Goal: Task Accomplishment & Management: Use online tool/utility

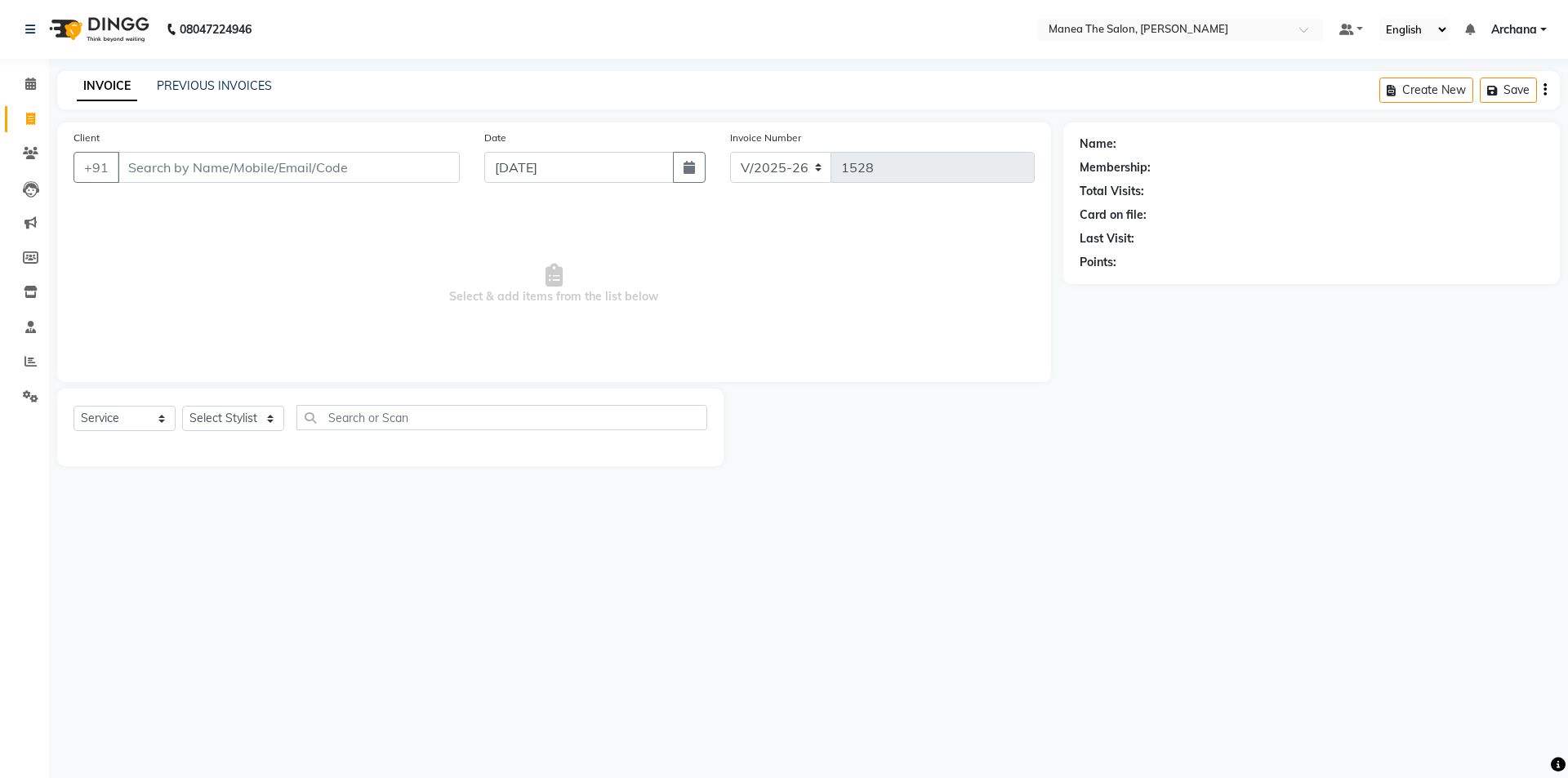
select select "6846"
select select "service"
click at [256, 422] on select "Select Stylist [PERSON_NAME] My Mane'a. [PERSON_NAME] nisha [PERSON_NAME] [PERS…" at bounding box center [233, 418] width 102 height 25
select select "77516"
click at [182, 406] on select "Select Stylist [PERSON_NAME] My Mane'a. [PERSON_NAME] nisha [PERSON_NAME] [PERS…" at bounding box center [233, 418] width 102 height 25
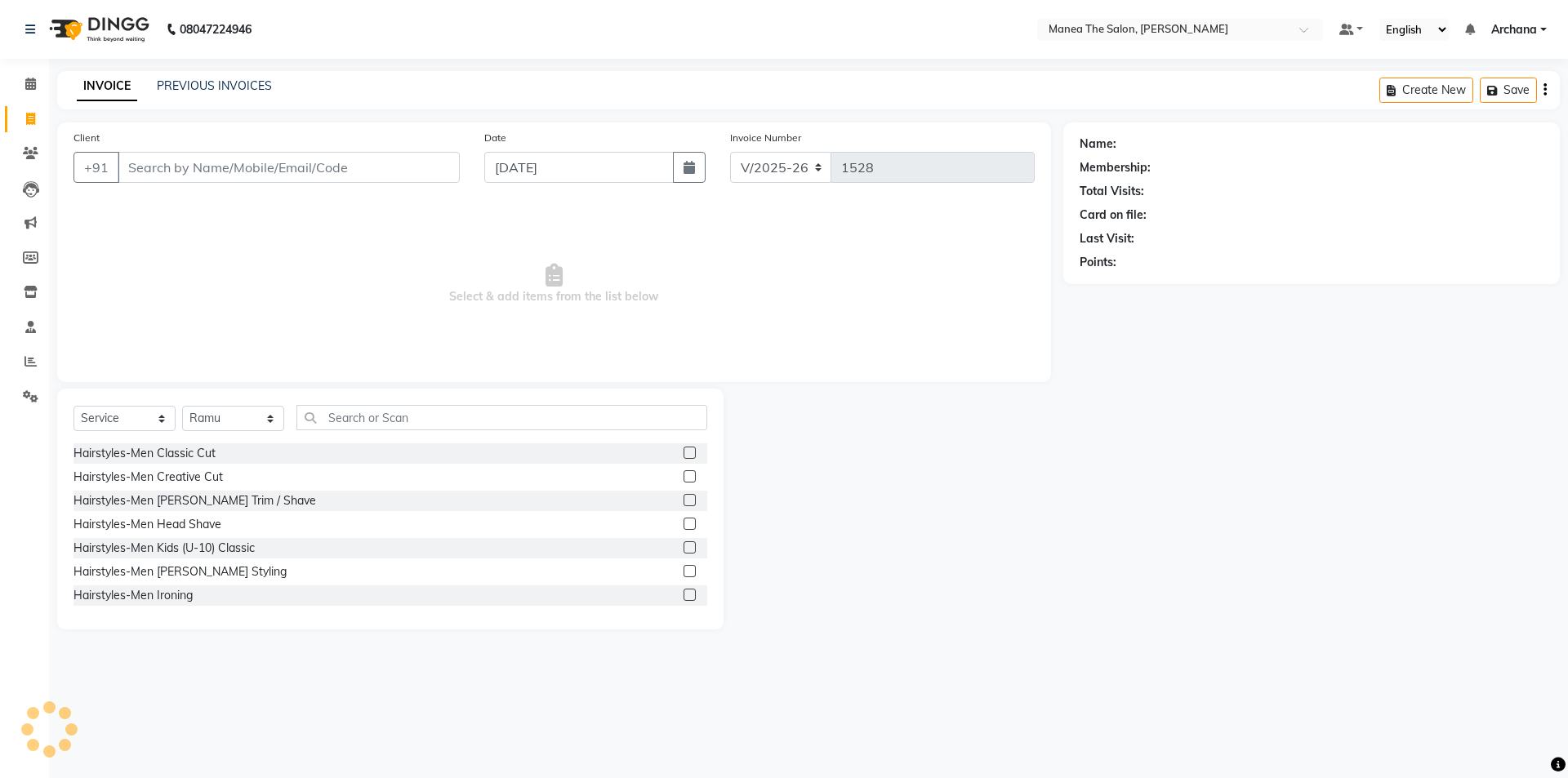
click at [684, 450] on label at bounding box center [689, 452] width 12 height 12
click at [684, 450] on input "checkbox" at bounding box center [688, 453] width 10 height 10
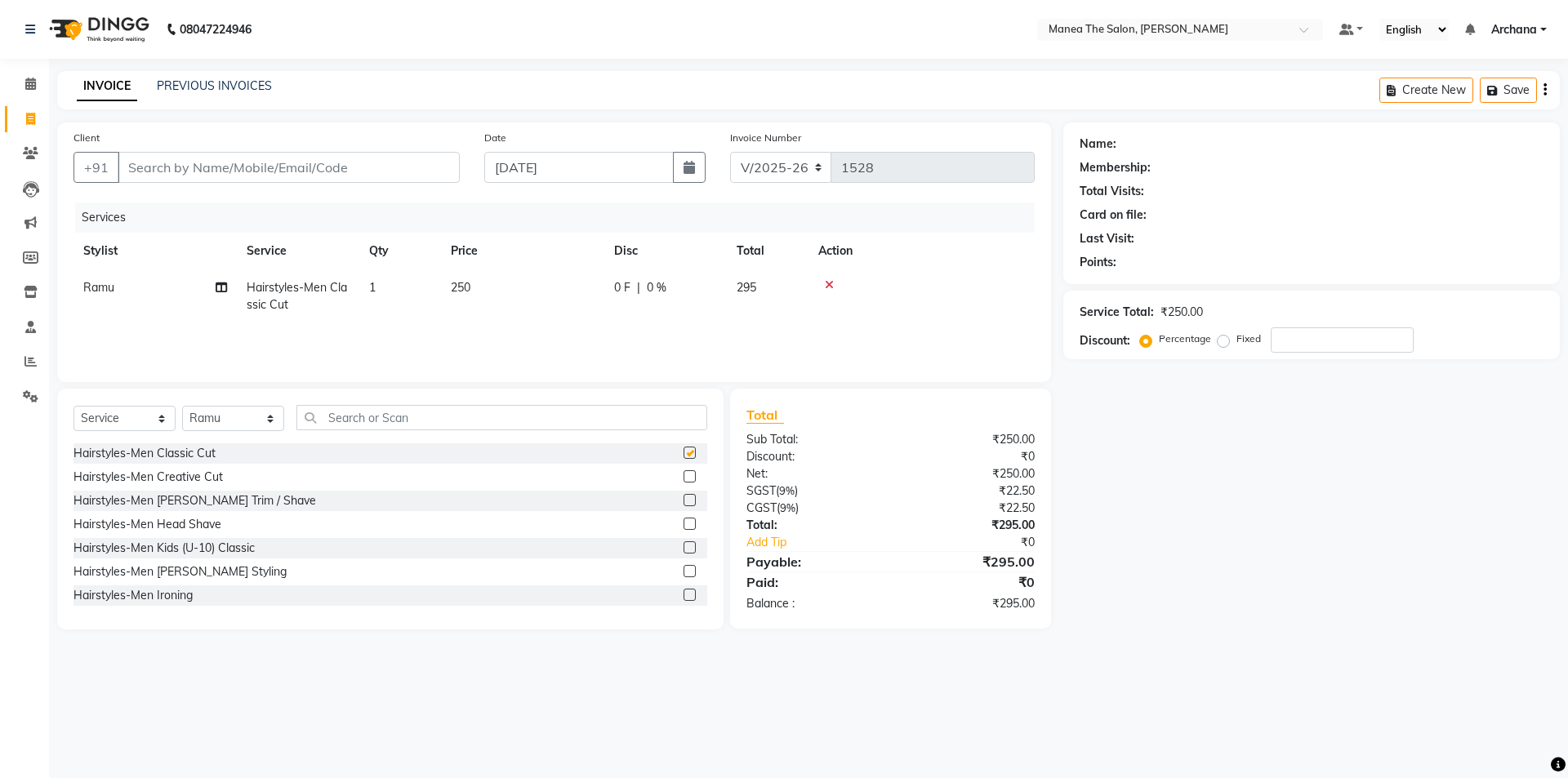
checkbox input "false"
click at [684, 501] on label at bounding box center [689, 500] width 12 height 12
click at [684, 501] on input "checkbox" at bounding box center [688, 500] width 10 height 10
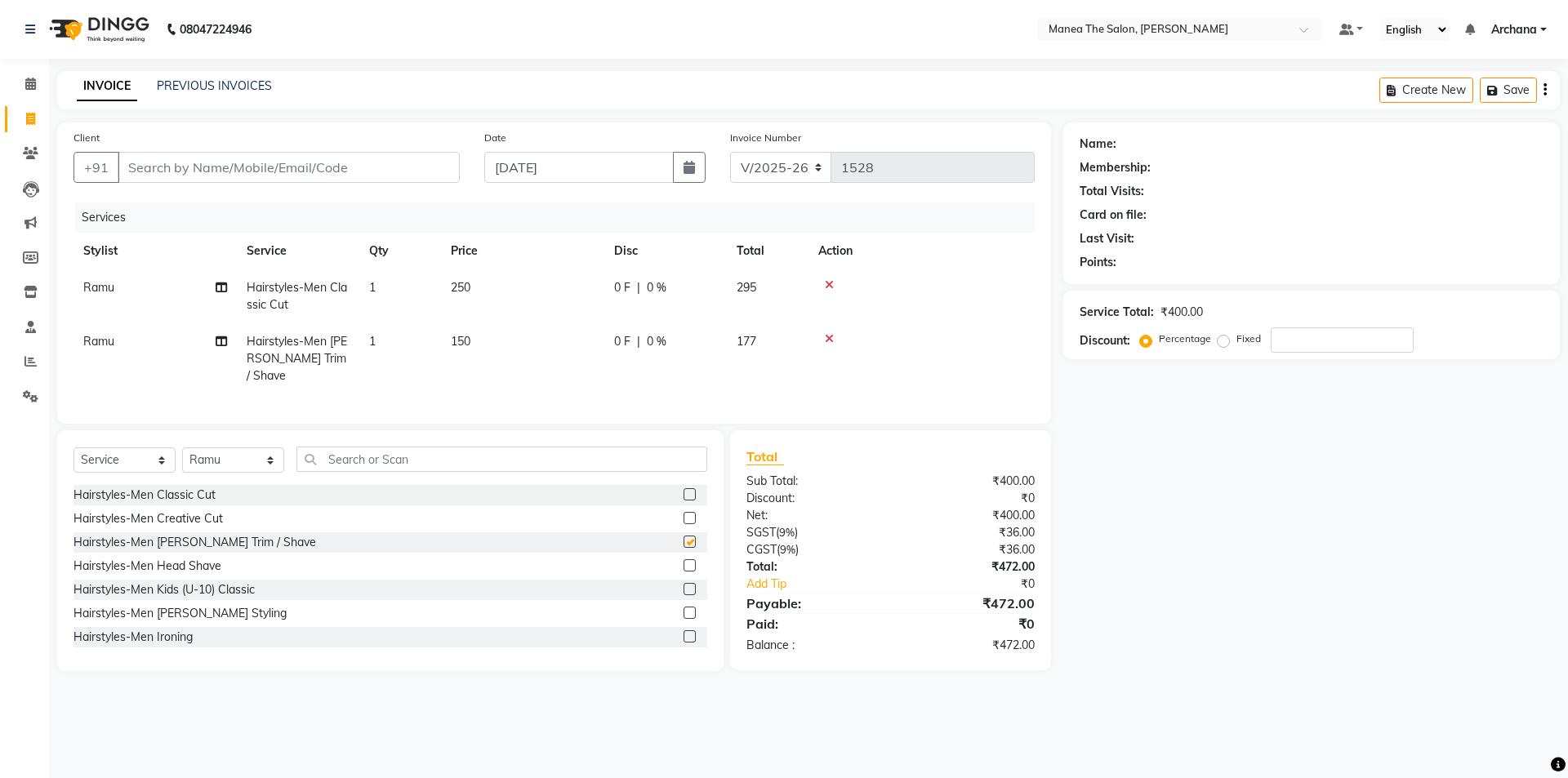
checkbox input "false"
click at [527, 457] on input "text" at bounding box center [501, 459] width 411 height 25
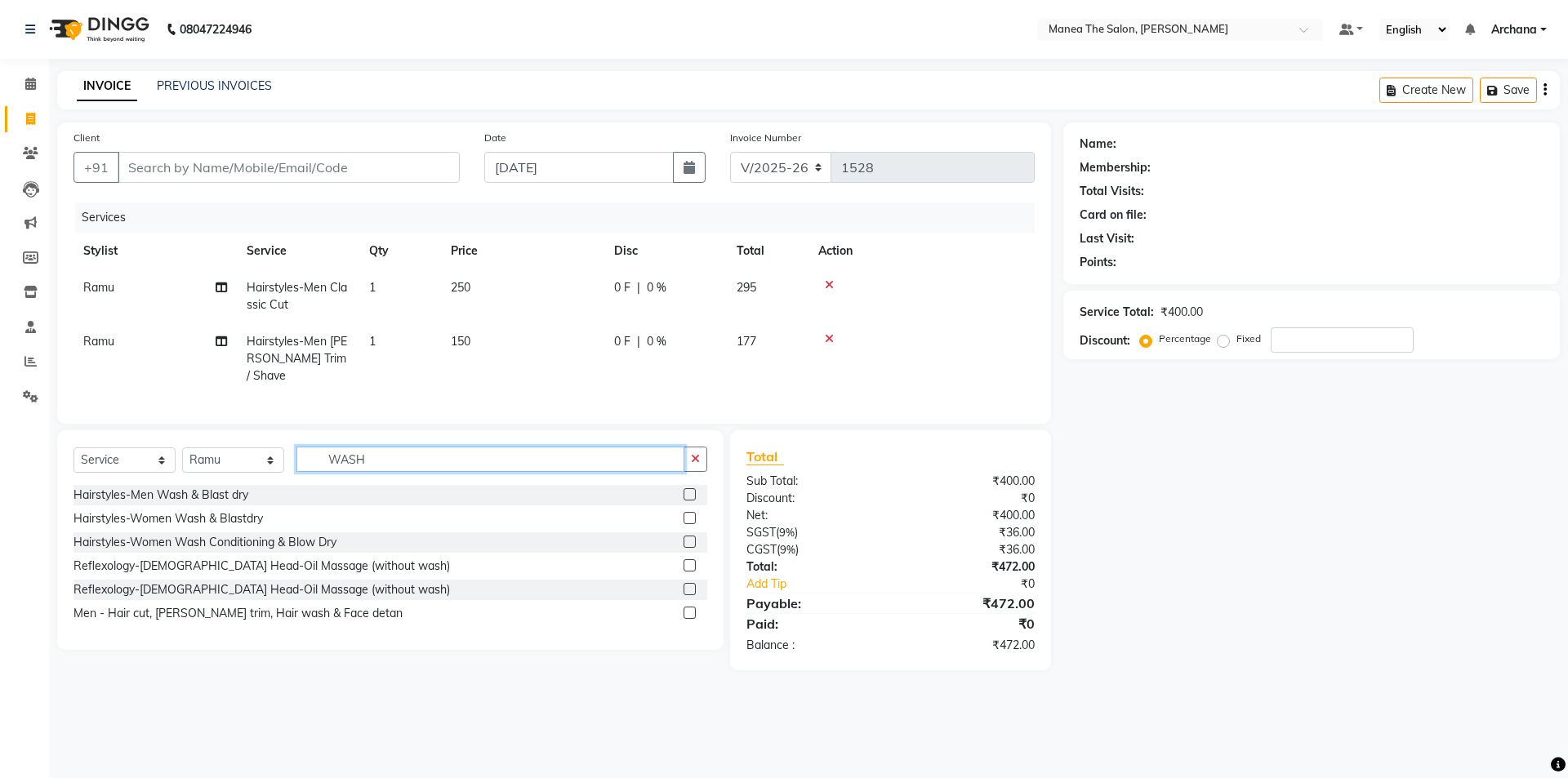
type input "WASH"
click at [689, 488] on label at bounding box center [689, 494] width 12 height 12
click at [689, 490] on input "checkbox" at bounding box center [688, 495] width 10 height 10
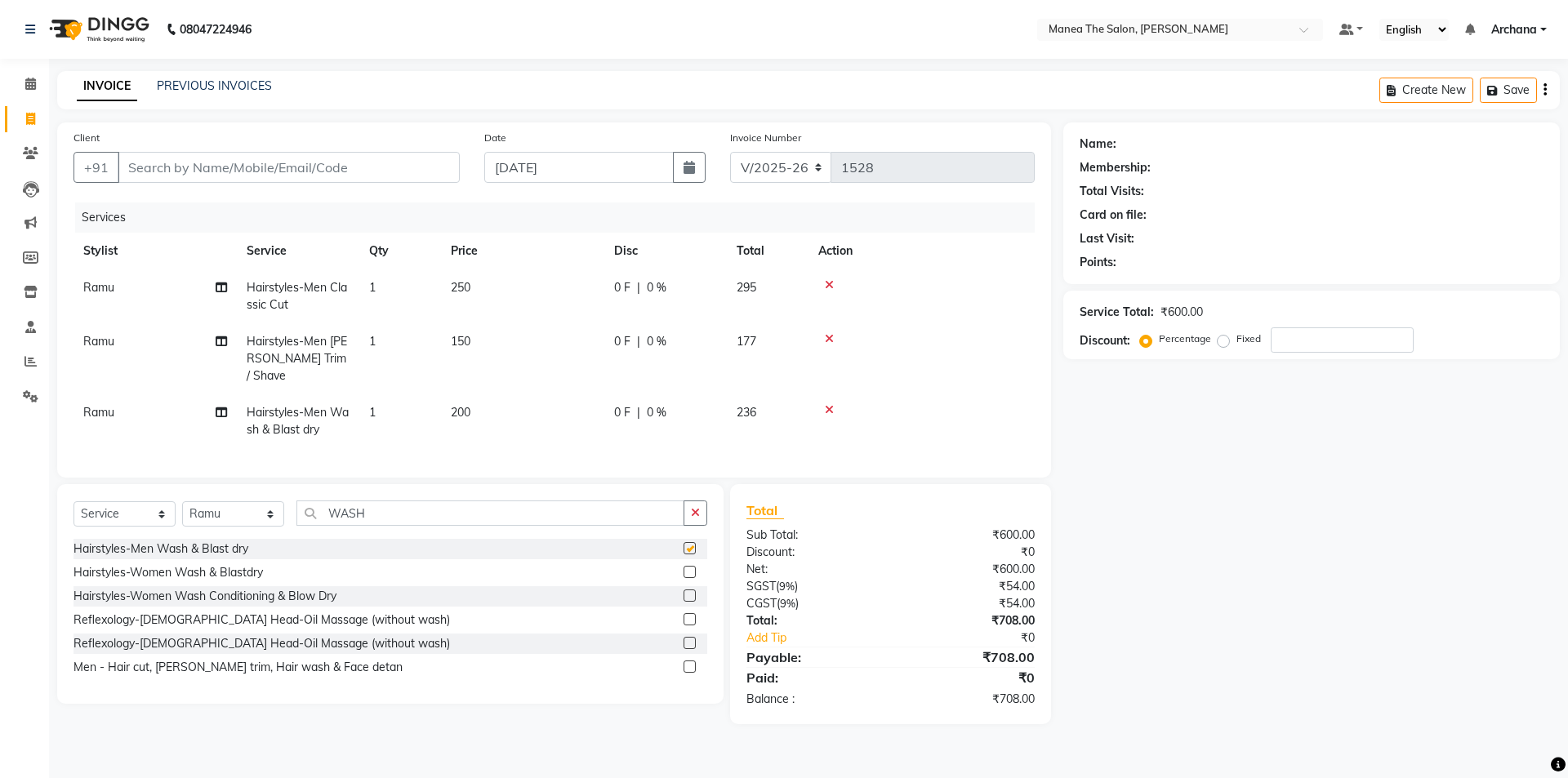
checkbox input "false"
click at [456, 405] on span "200" at bounding box center [460, 413] width 19 height 15
select select "77516"
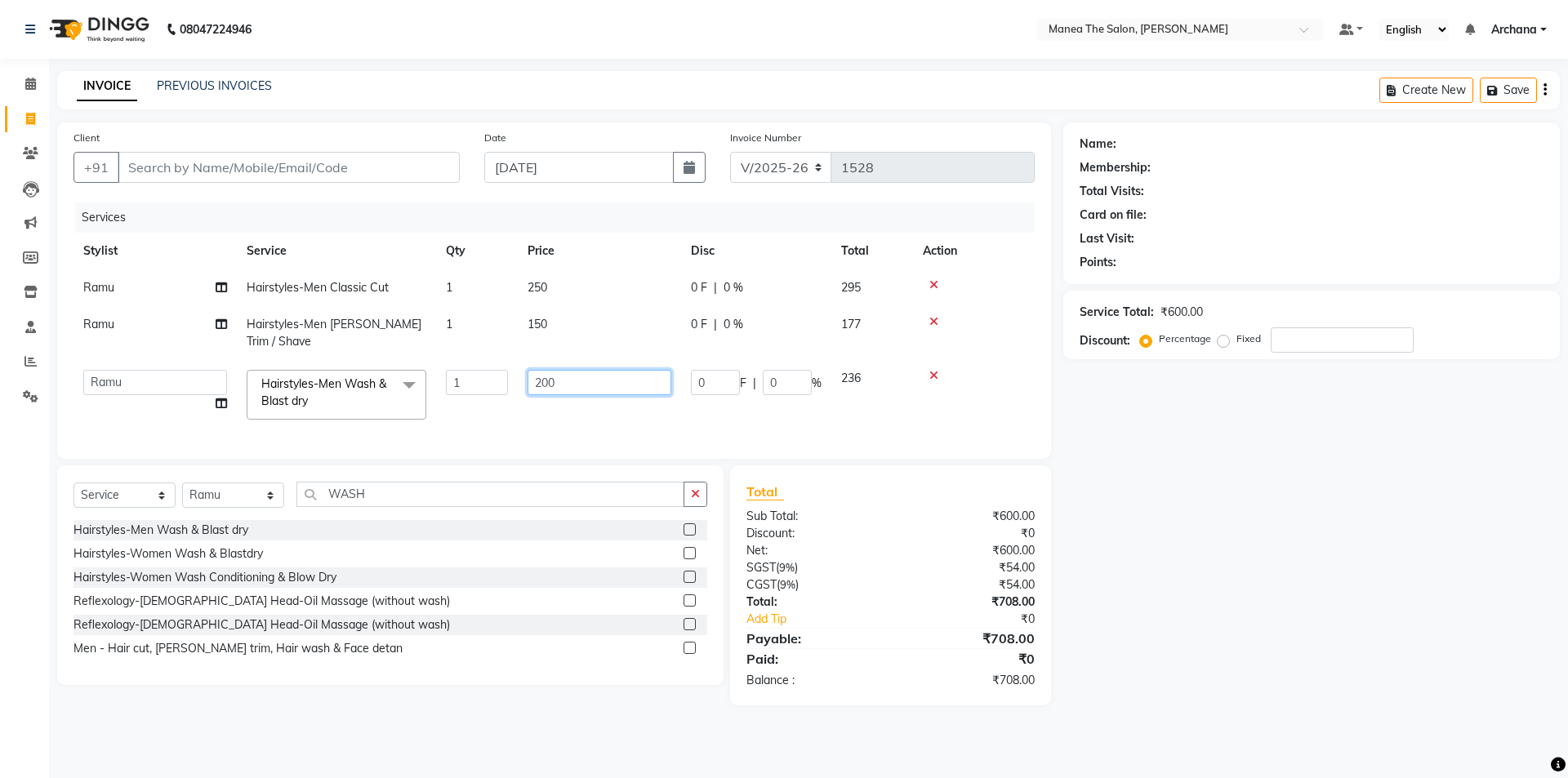
click at [540, 384] on input "200" at bounding box center [599, 382] width 143 height 25
type input "100"
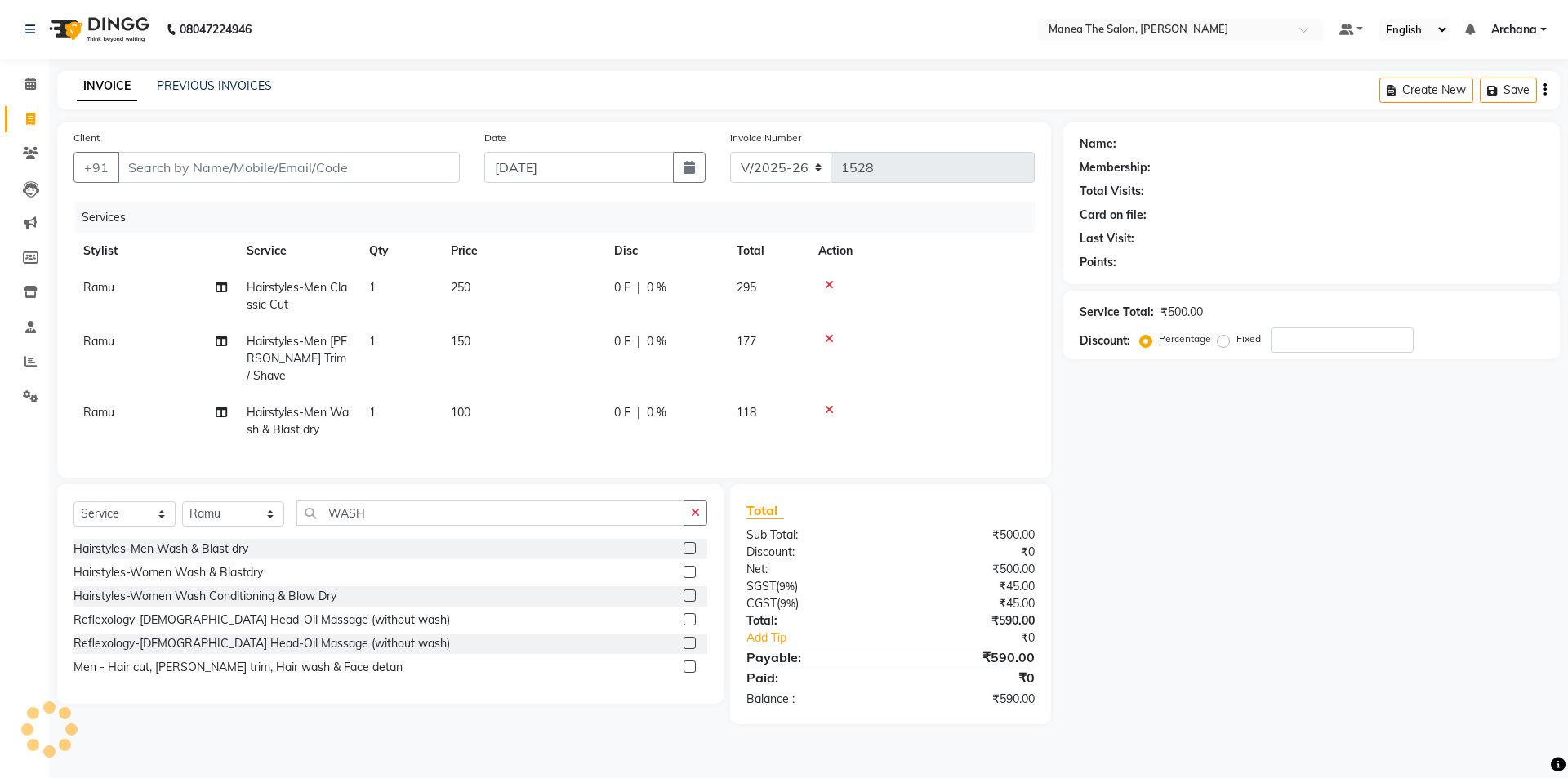
click at [1352, 520] on div "Name: Membership: Total Visits: Card on file: Last Visit: Points: Service Total…" at bounding box center [1317, 423] width 509 height 602
click at [308, 167] on input "Client" at bounding box center [289, 167] width 342 height 31
click at [333, 164] on input "Client" at bounding box center [289, 167] width 342 height 31
click at [273, 174] on input "Client" at bounding box center [289, 167] width 342 height 31
click at [243, 170] on input "Client" at bounding box center [289, 167] width 342 height 31
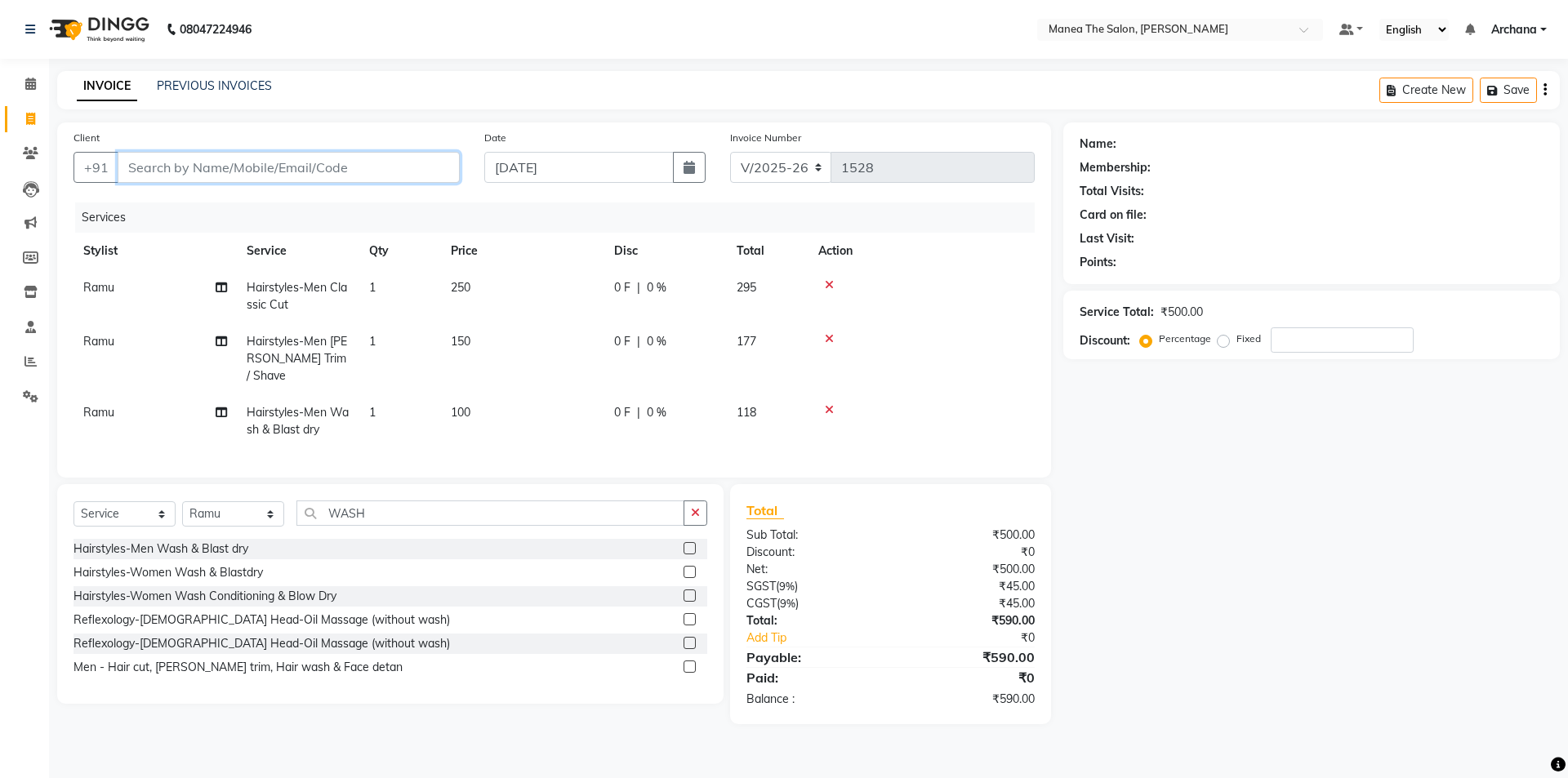
type input "9"
type input "0"
click at [222, 206] on ngb-highlight "998981 3333" at bounding box center [199, 205] width 85 height 17
type input "9989813333"
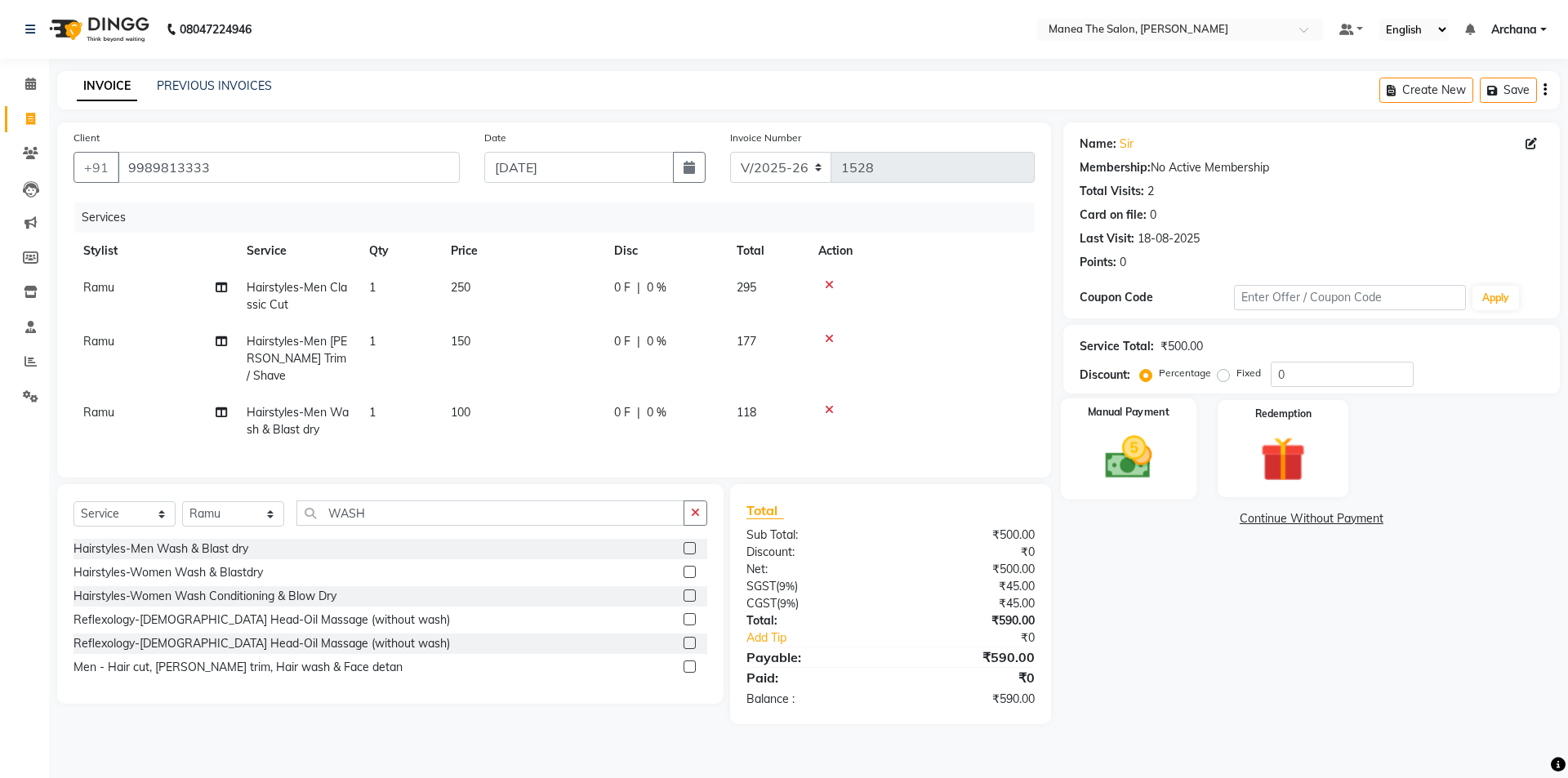
click at [1142, 453] on img at bounding box center [1128, 457] width 76 height 54
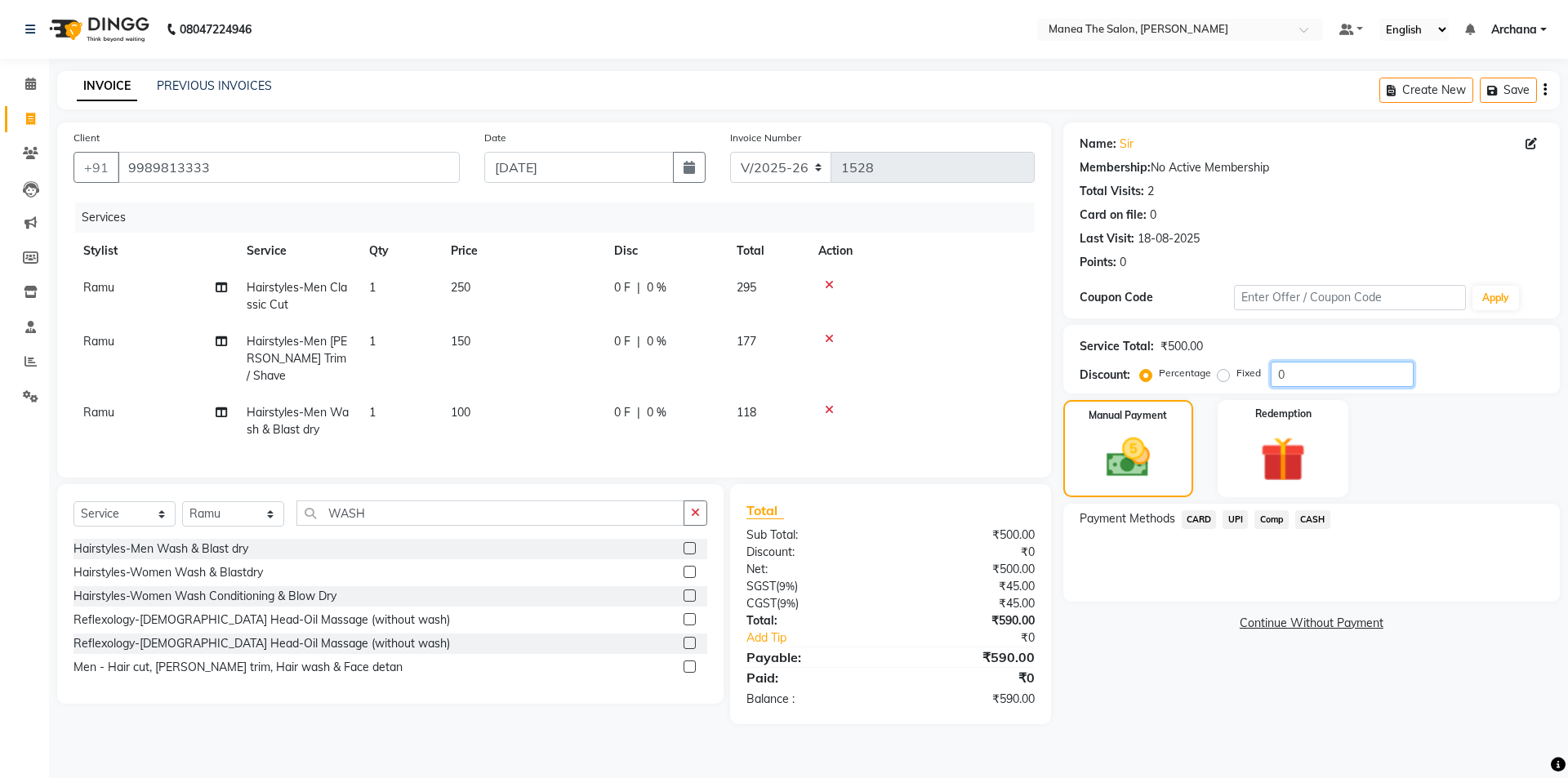
click at [1295, 370] on input "0" at bounding box center [1342, 374] width 142 height 25
type input "15"
click at [1534, 143] on icon at bounding box center [1531, 143] width 11 height 11
select select "[DEMOGRAPHIC_DATA]"
select select "47942"
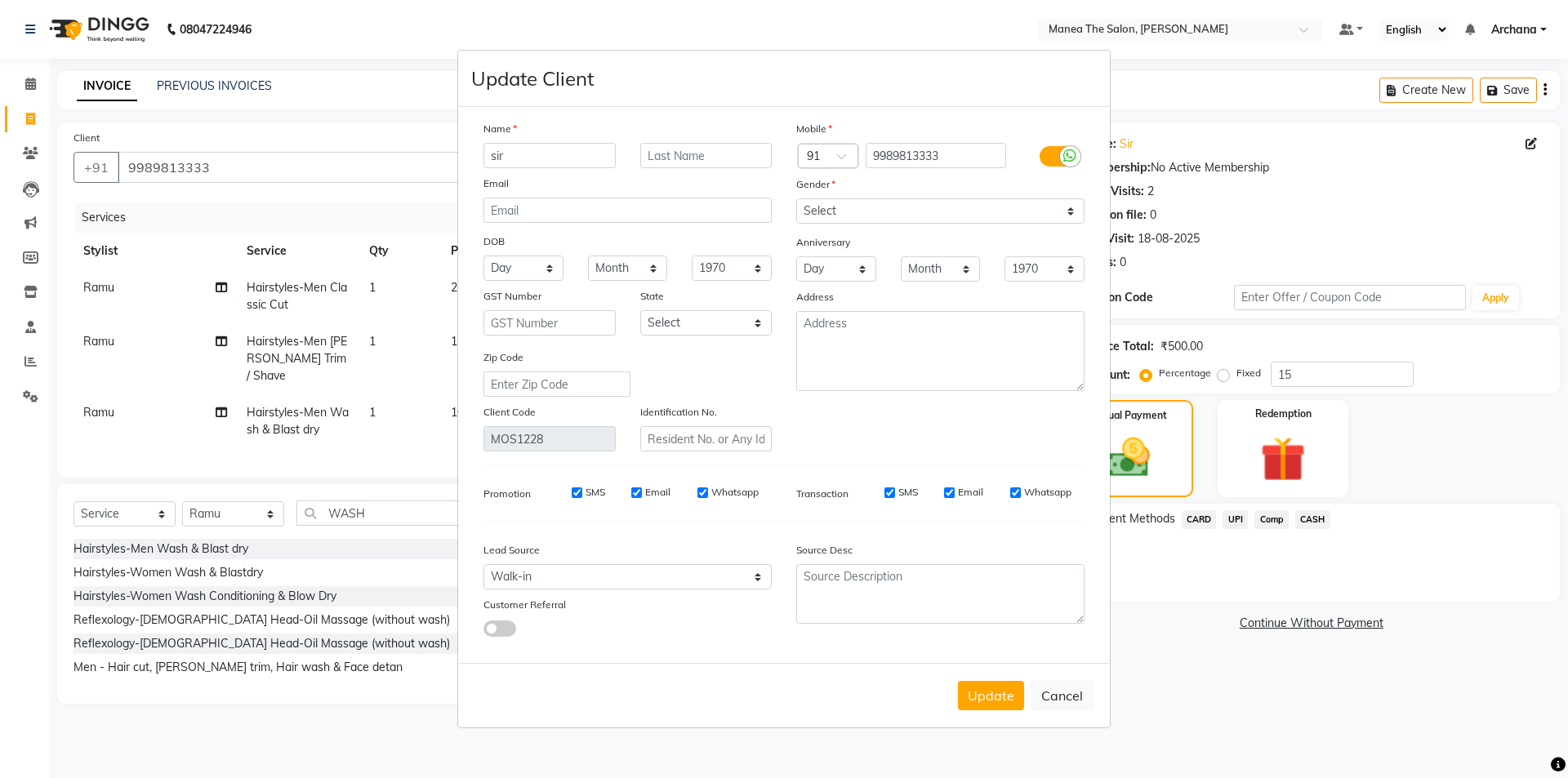
click at [533, 159] on input "sir" at bounding box center [549, 154] width 132 height 25
type input "s"
type input "DSR"
click at [992, 703] on button "Update" at bounding box center [991, 696] width 67 height 30
select select
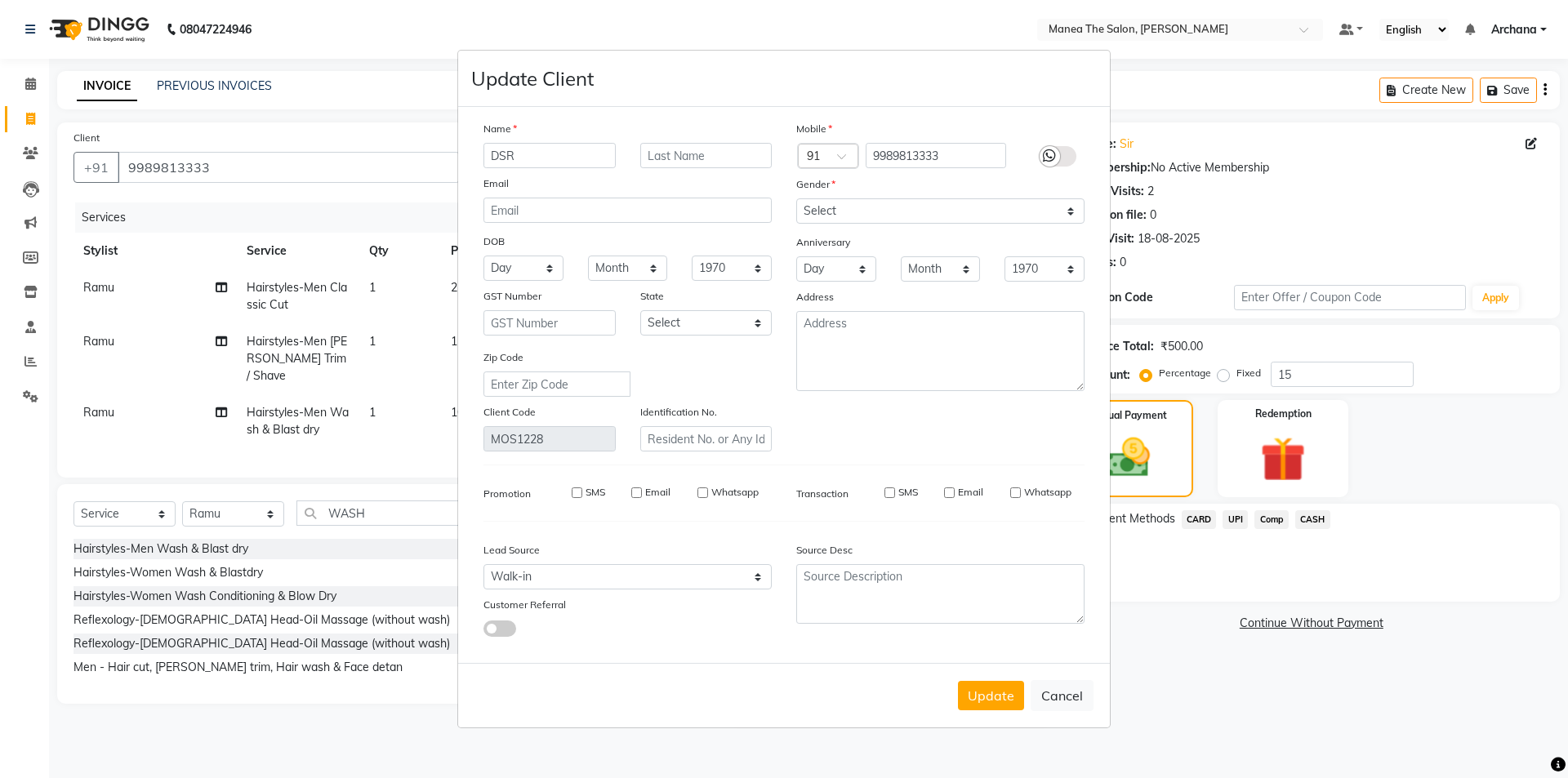
select select
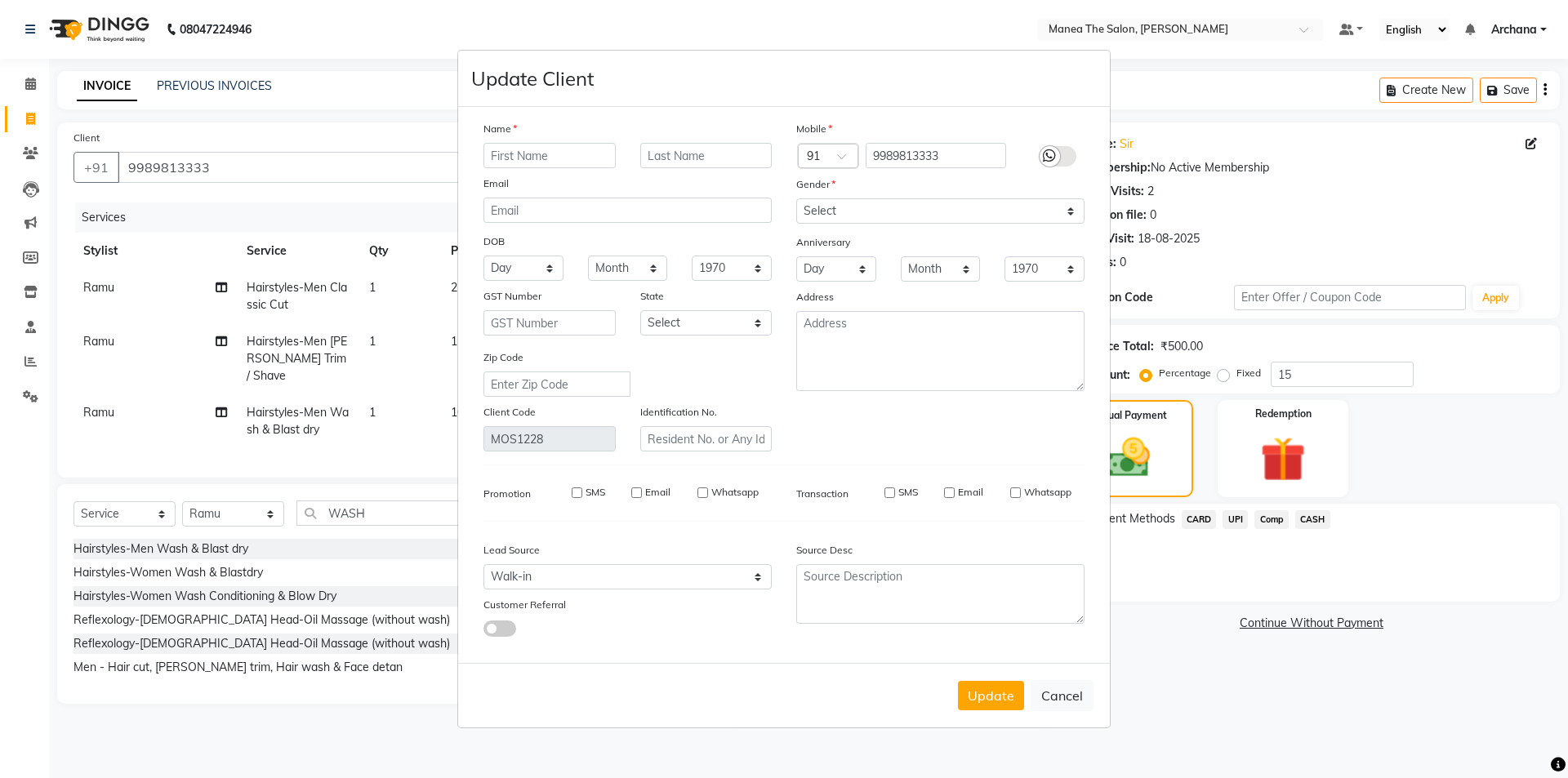
select select
checkbox input "false"
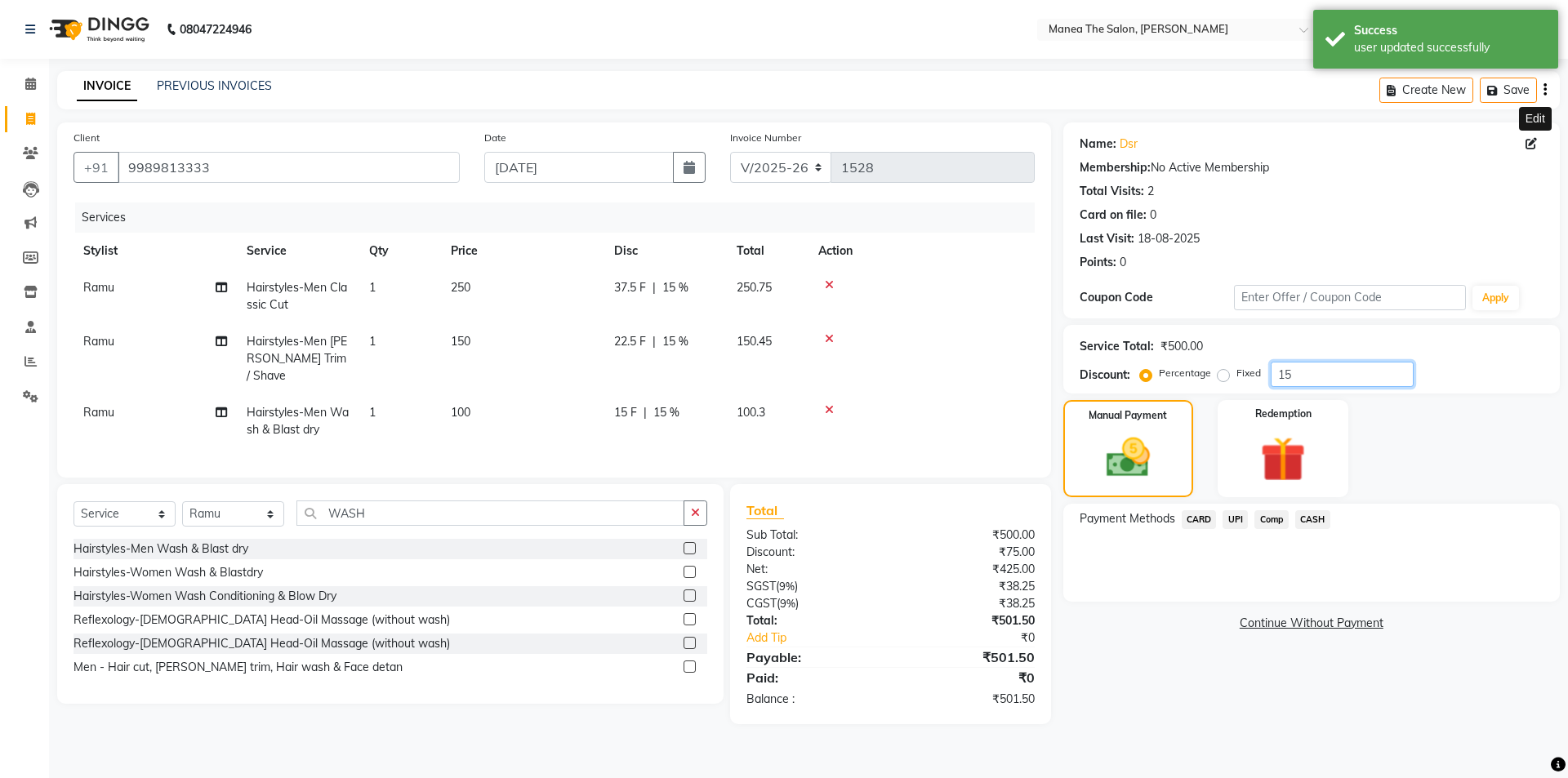
click at [1293, 377] on input "15" at bounding box center [1342, 374] width 142 height 25
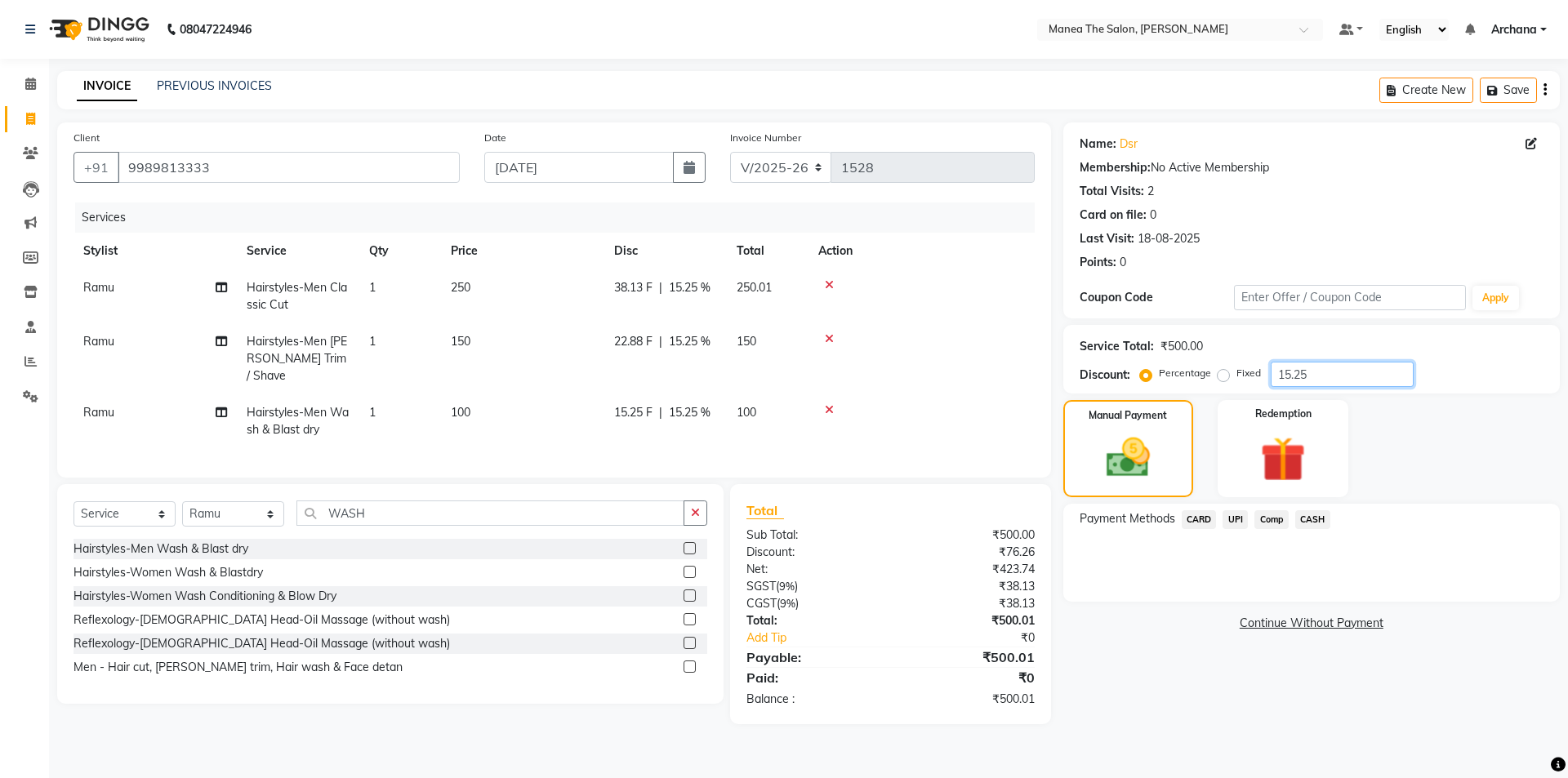
type input "15.25"
click at [1309, 519] on span "CASH" at bounding box center [1313, 520] width 35 height 19
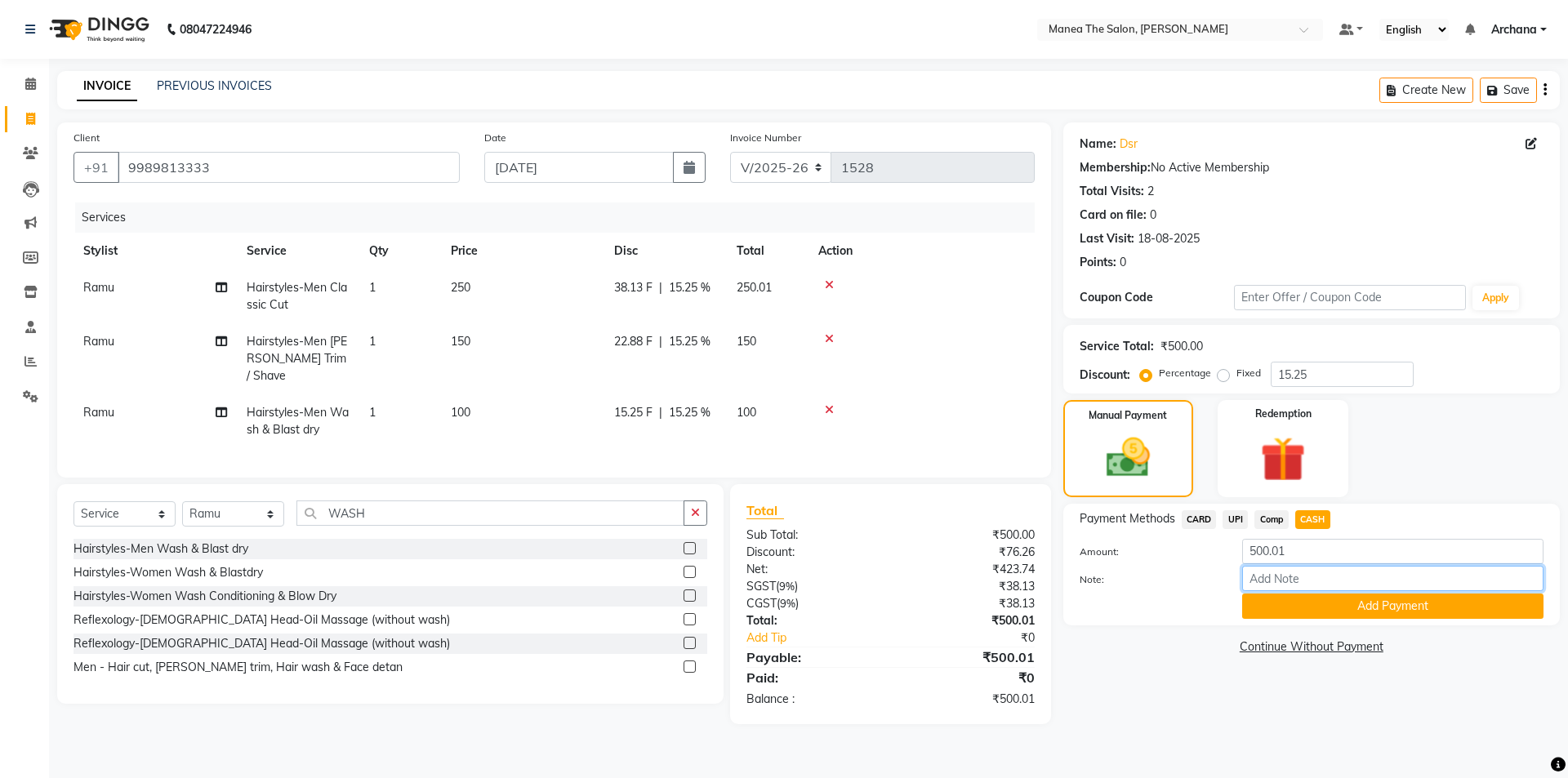
click at [1313, 583] on input "Note:" at bounding box center [1393, 578] width 302 height 25
type input "cash"
click at [1394, 607] on button "Add Payment" at bounding box center [1393, 606] width 302 height 25
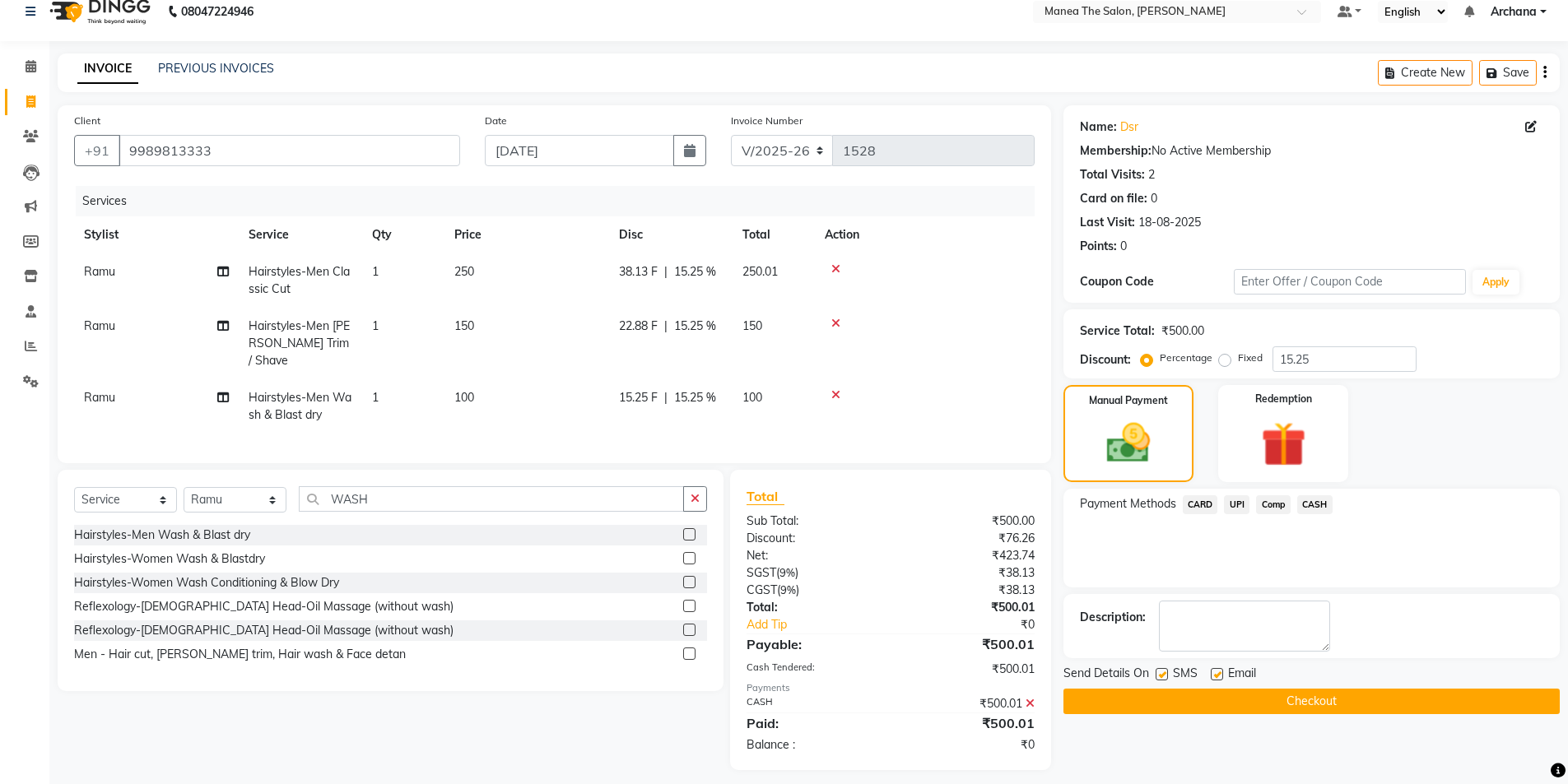
scroll to position [24, 0]
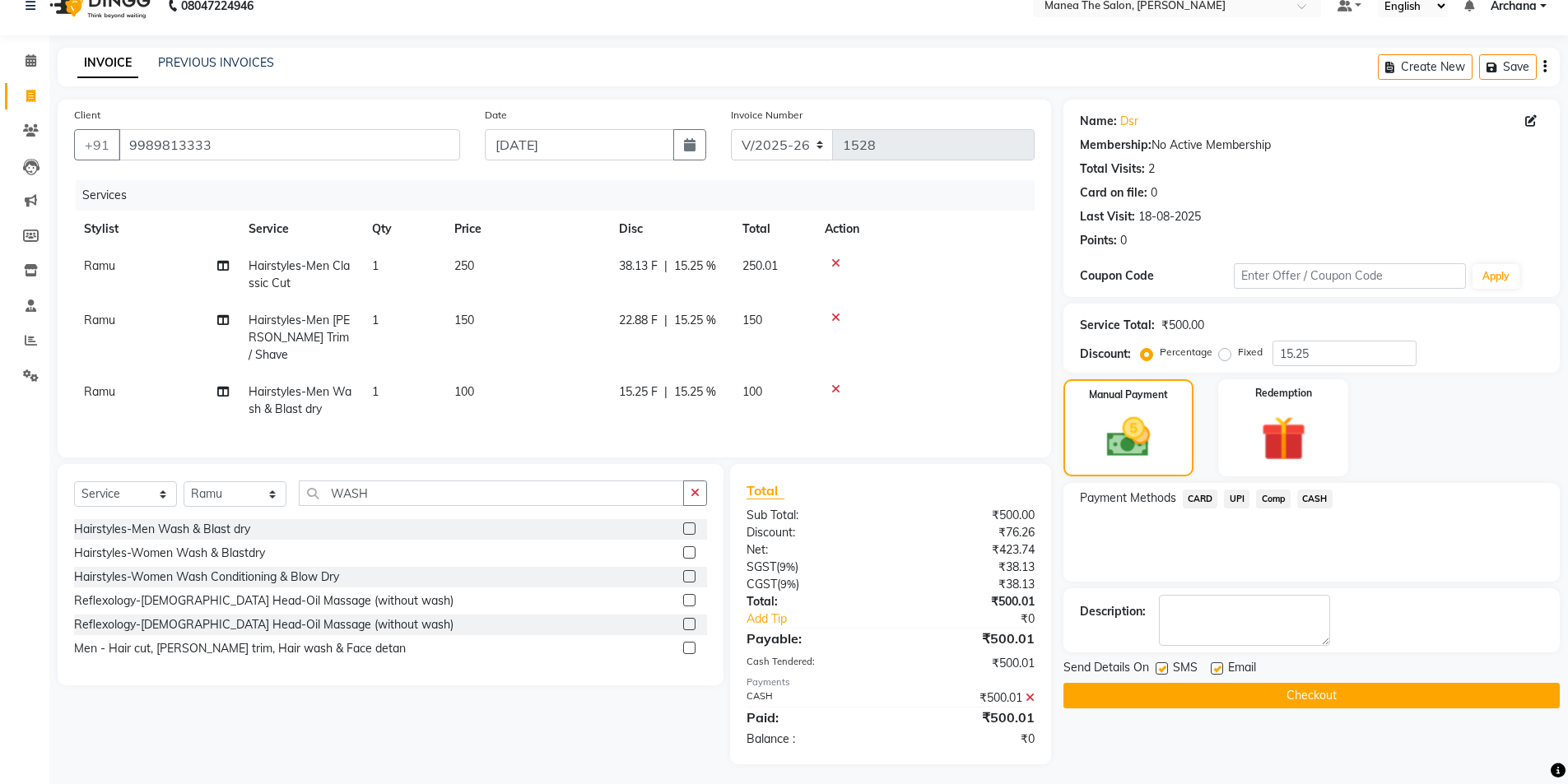
click at [1332, 698] on button "Checkout" at bounding box center [1312, 695] width 496 height 25
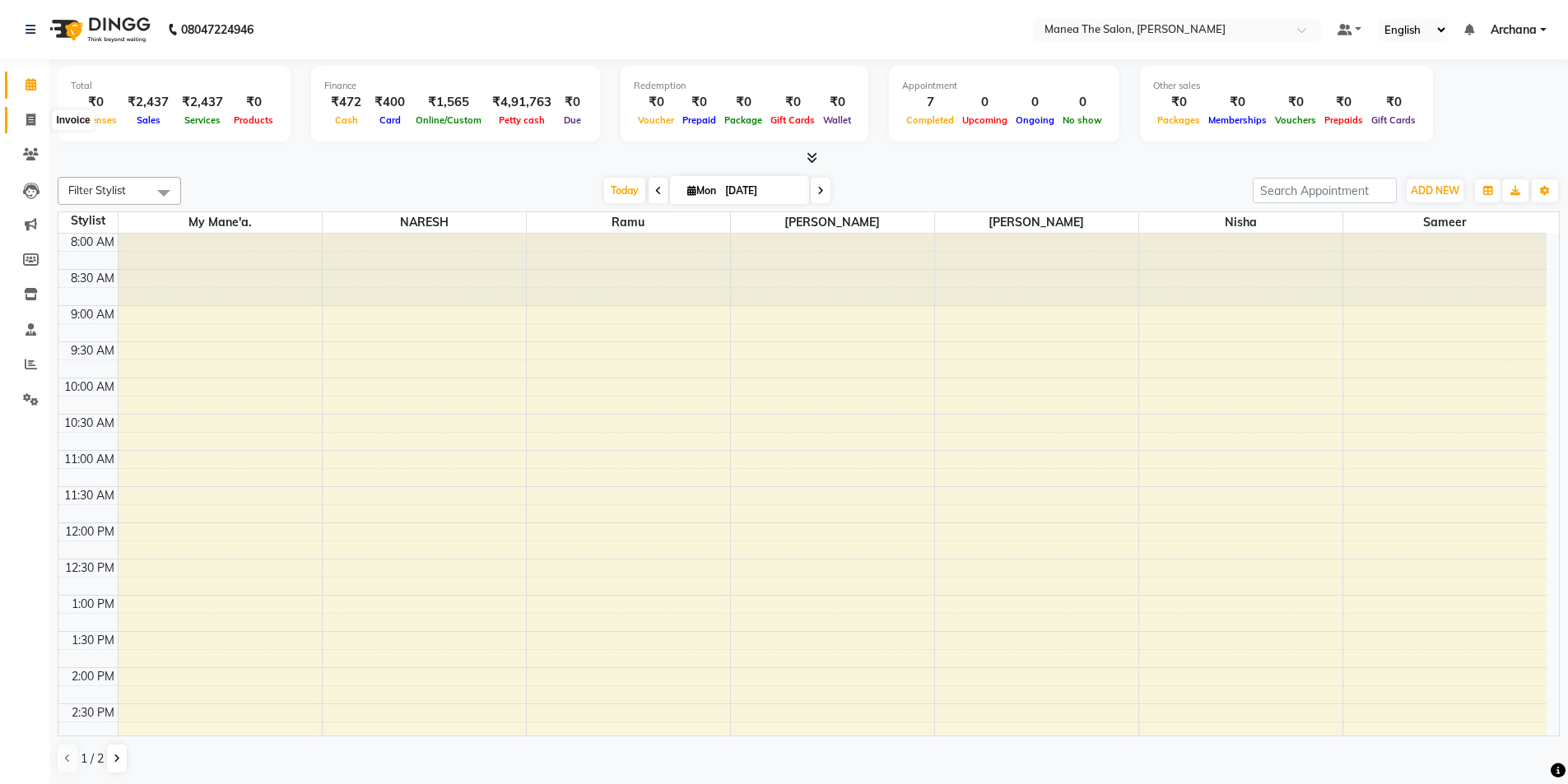
click at [32, 121] on icon at bounding box center [31, 119] width 9 height 12
select select "service"
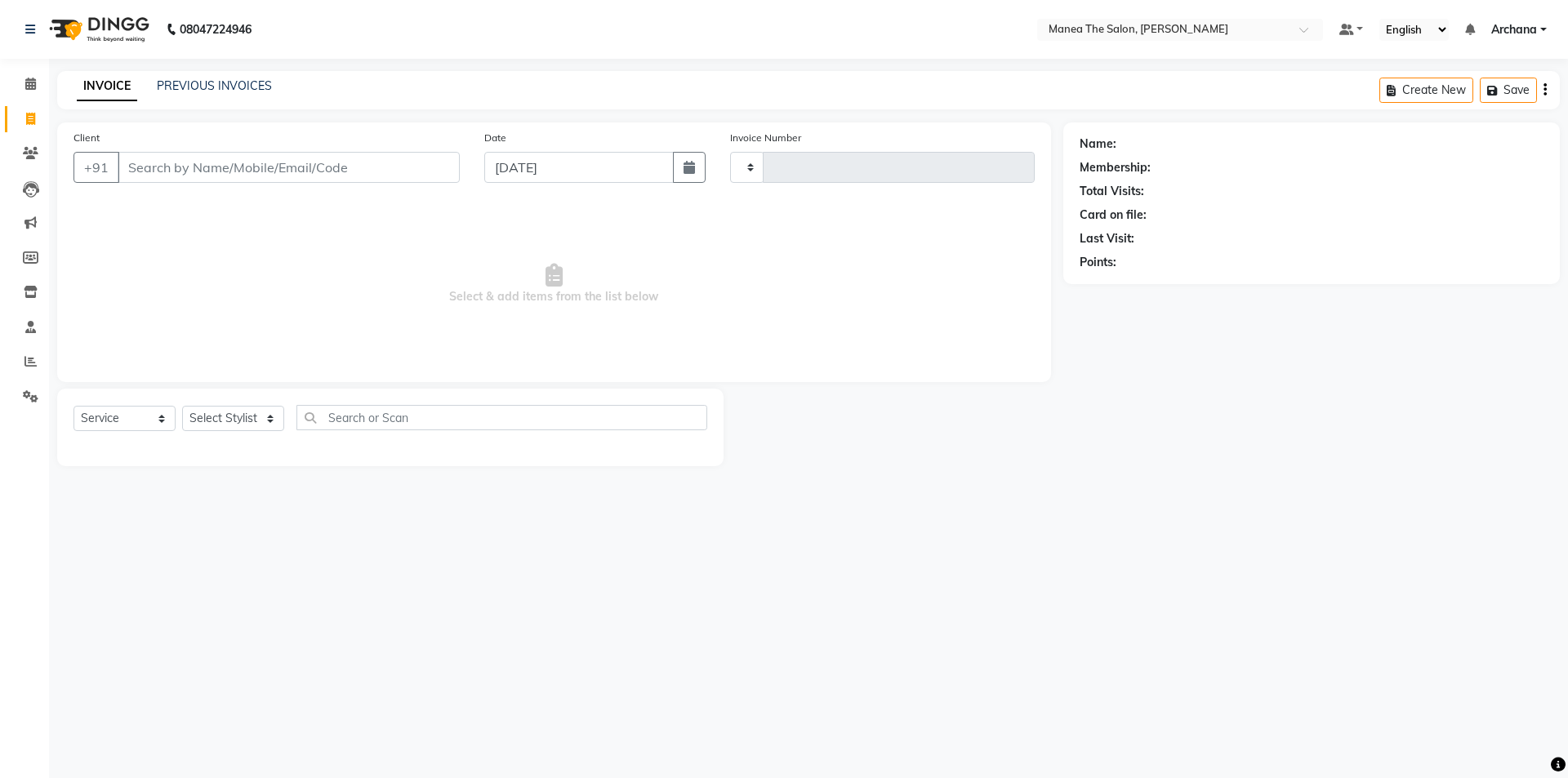
type input "1528"
select select "6846"
click at [266, 170] on input "Client" at bounding box center [289, 167] width 342 height 31
